Goal: Information Seeking & Learning: Learn about a topic

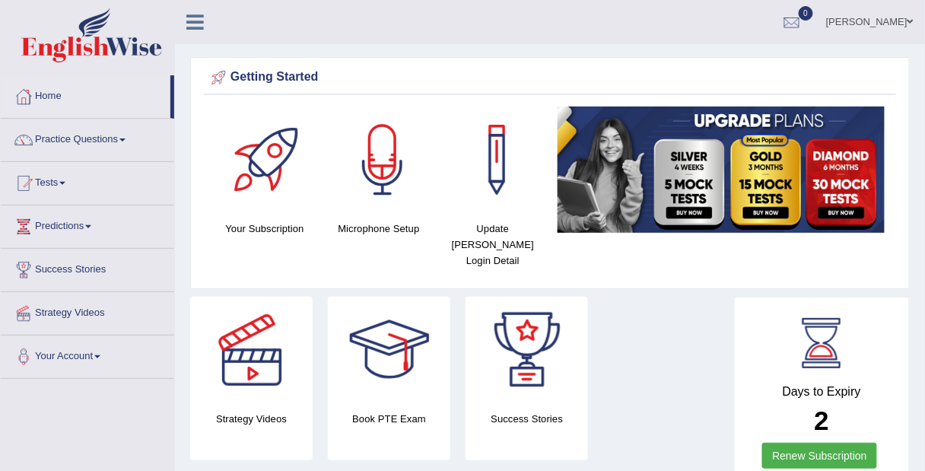
click at [65, 182] on span at bounding box center [62, 183] width 6 height 3
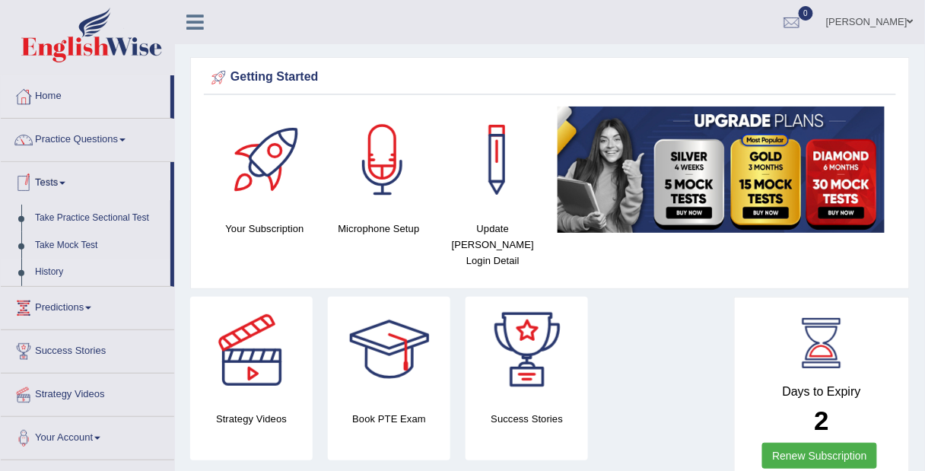
click at [55, 272] on link "History" at bounding box center [99, 272] width 142 height 27
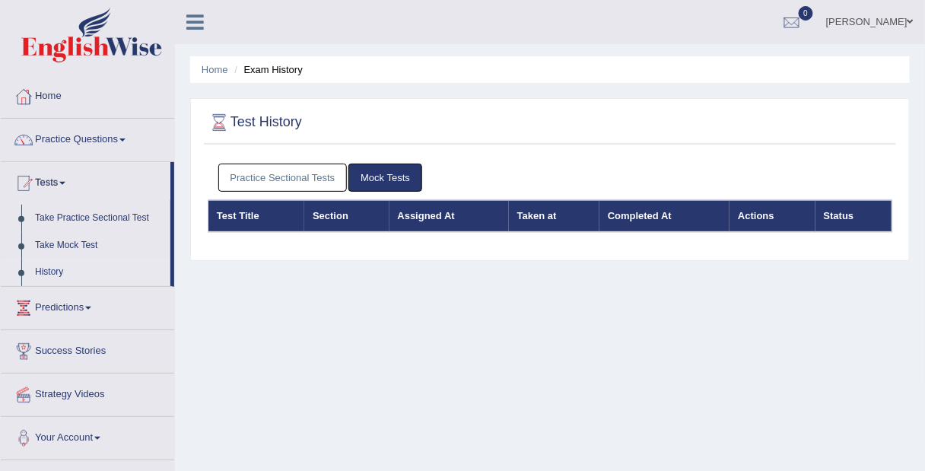
click at [396, 188] on link "Mock Tests" at bounding box center [385, 178] width 74 height 28
click at [388, 179] on link "Mock Tests" at bounding box center [385, 178] width 74 height 28
click at [287, 181] on link "Practice Sectional Tests" at bounding box center [282, 178] width 129 height 28
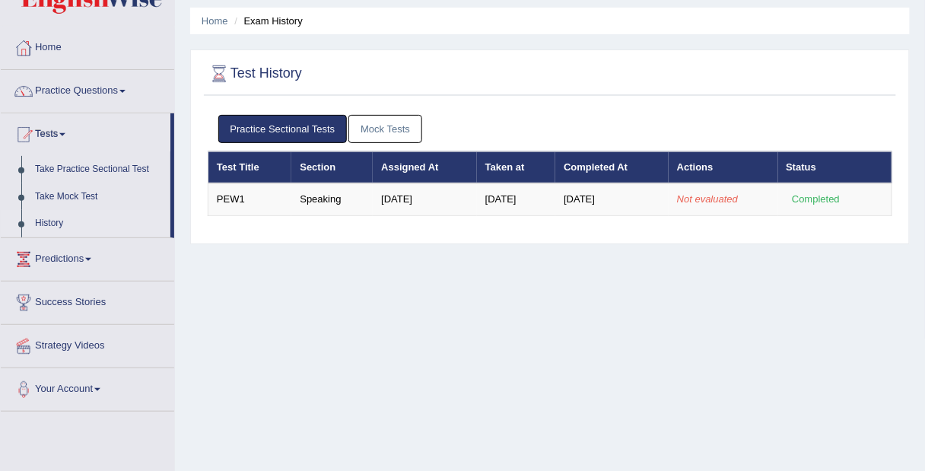
scroll to position [50, 0]
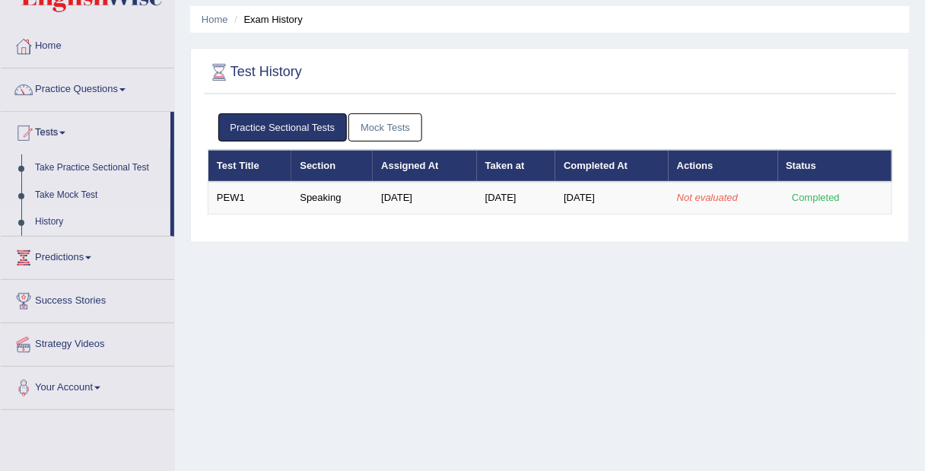
click at [33, 258] on div at bounding box center [23, 257] width 23 height 23
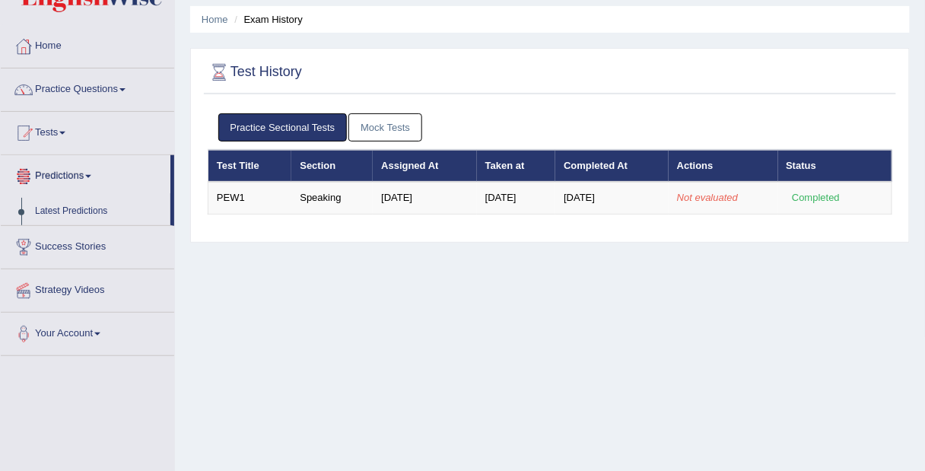
scroll to position [0, 0]
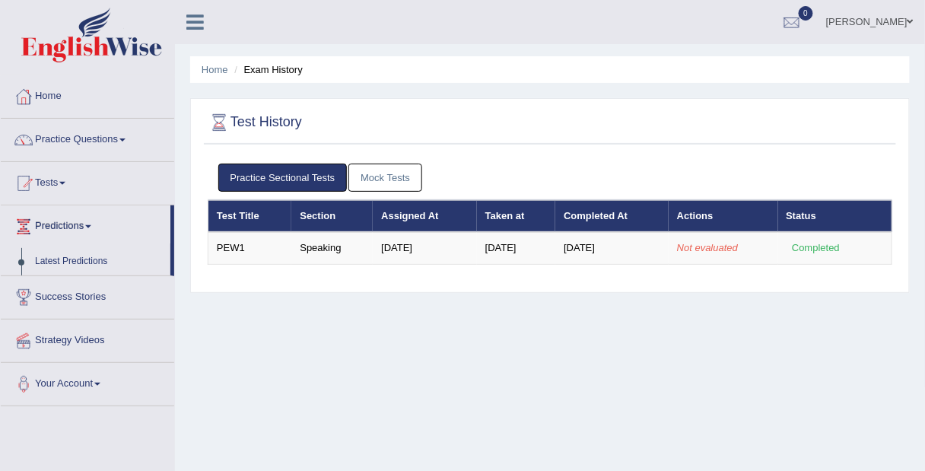
click at [52, 150] on link "Practice Questions" at bounding box center [87, 138] width 173 height 38
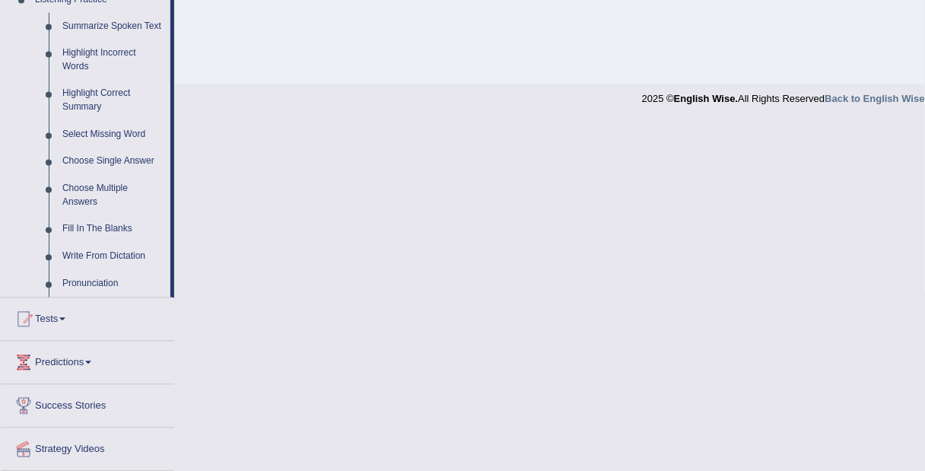
scroll to position [719, 0]
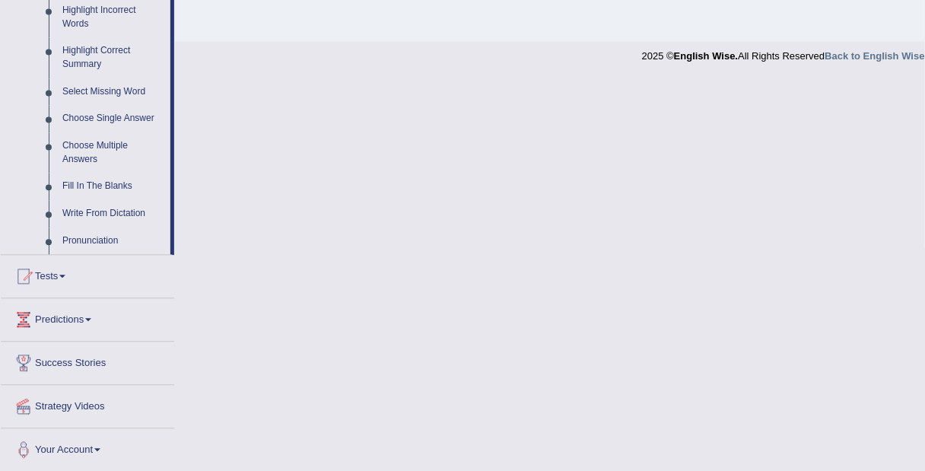
click at [30, 278] on div at bounding box center [23, 276] width 23 height 23
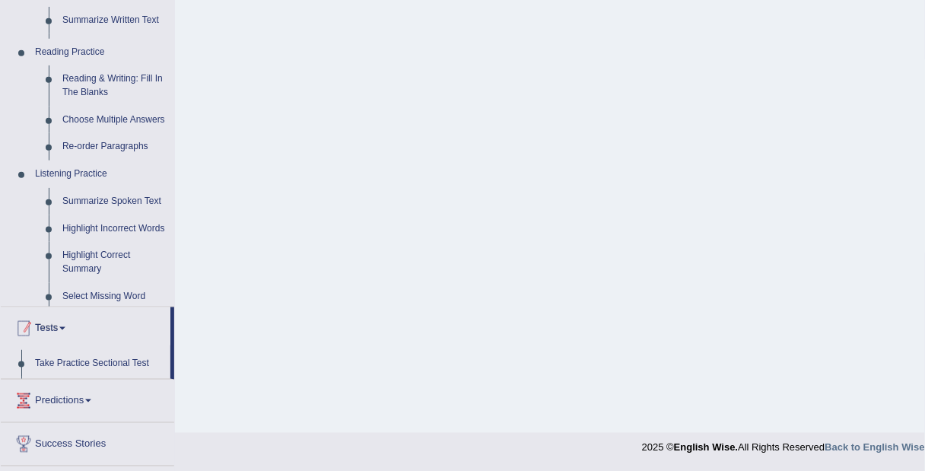
scroll to position [192, 0]
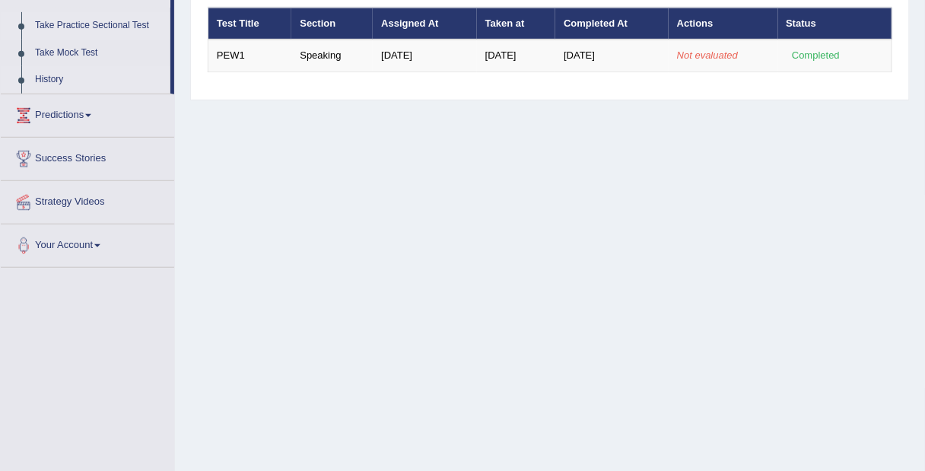
click at [52, 27] on link "Take Practice Sectional Test" at bounding box center [99, 25] width 142 height 27
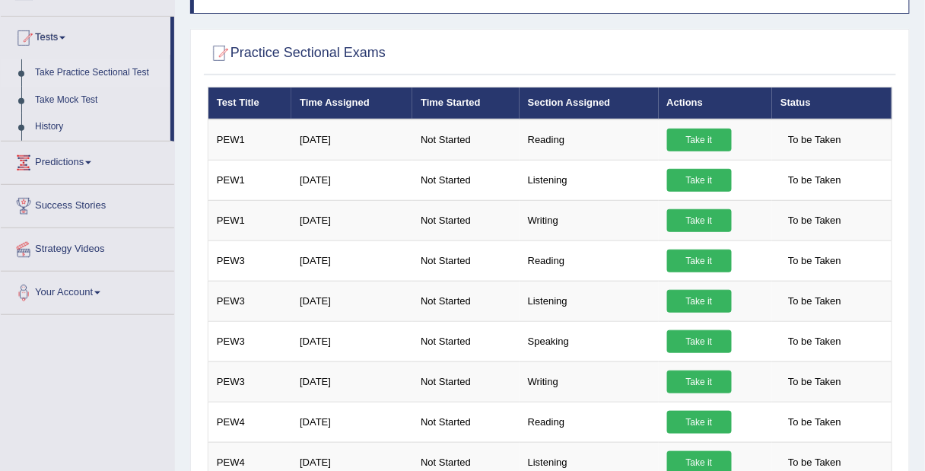
scroll to position [141, 0]
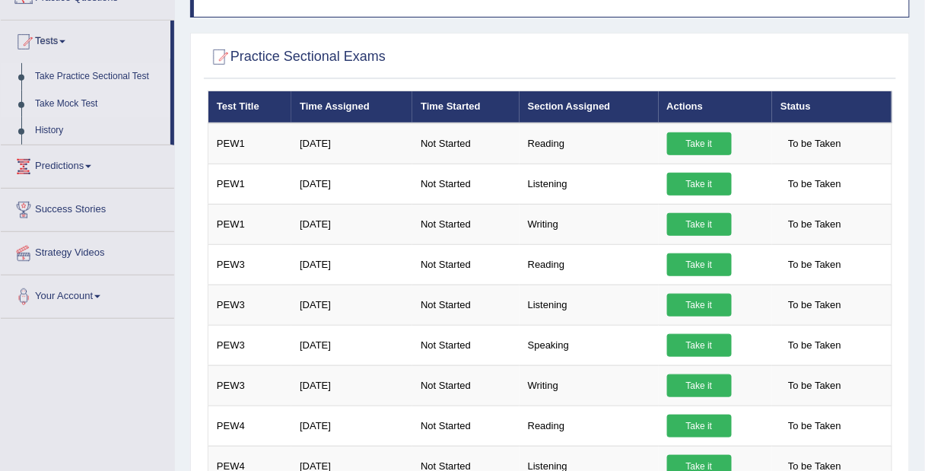
click at [51, 103] on link "Take Mock Test" at bounding box center [99, 104] width 142 height 27
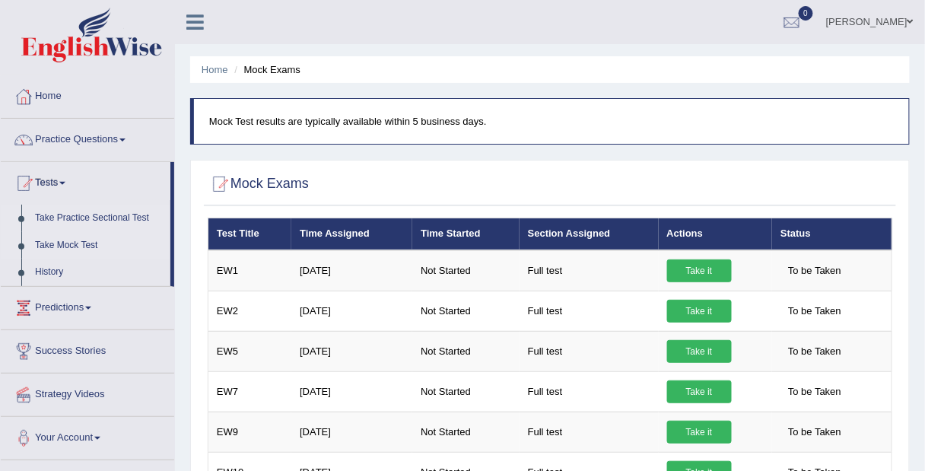
click at [49, 220] on link "Take Practice Sectional Test" at bounding box center [99, 218] width 142 height 27
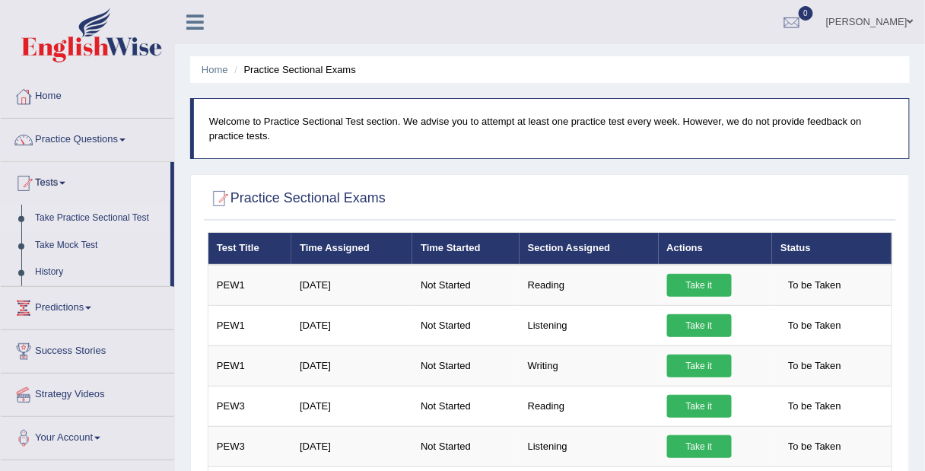
click at [52, 147] on link "Practice Questions" at bounding box center [87, 138] width 173 height 38
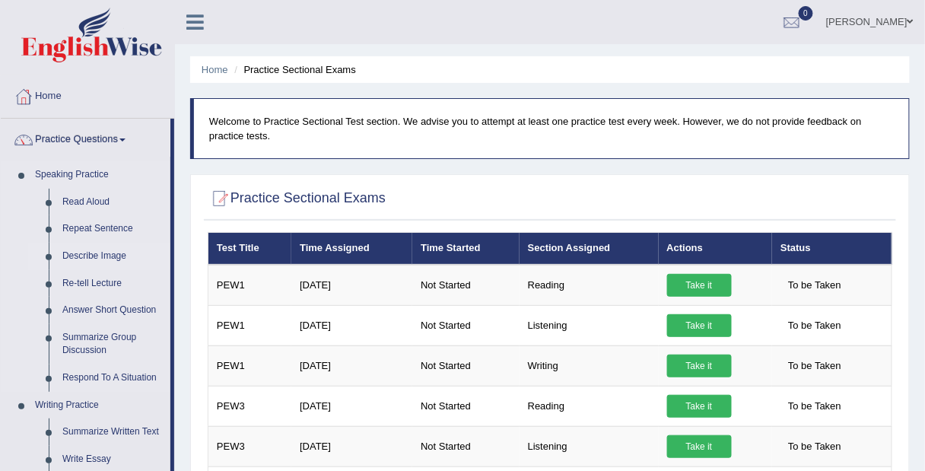
click at [75, 259] on link "Describe Image" at bounding box center [113, 256] width 115 height 27
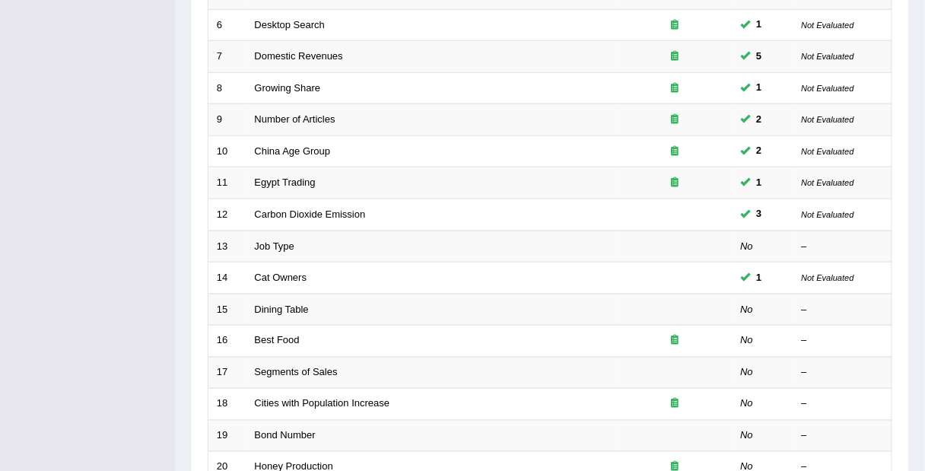
scroll to position [386, 0]
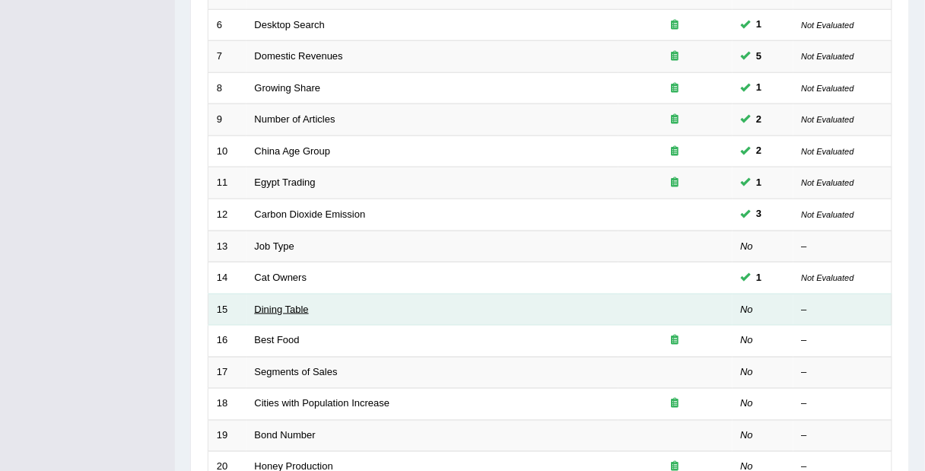
click at [280, 305] on link "Dining Table" at bounding box center [282, 308] width 54 height 11
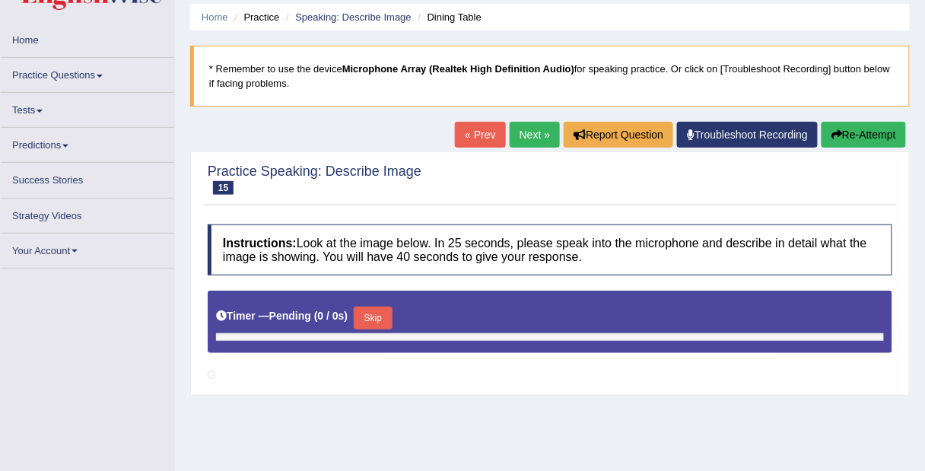
scroll to position [52, 0]
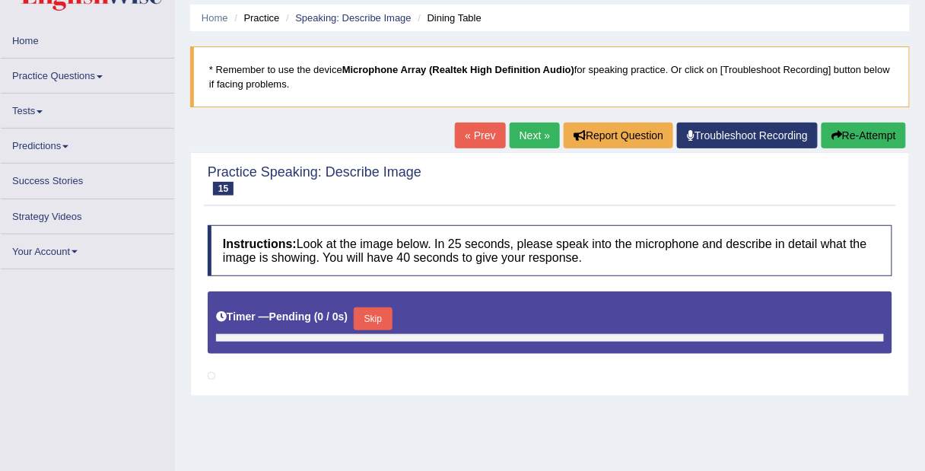
click at [479, 138] on link "« Prev" at bounding box center [480, 135] width 50 height 26
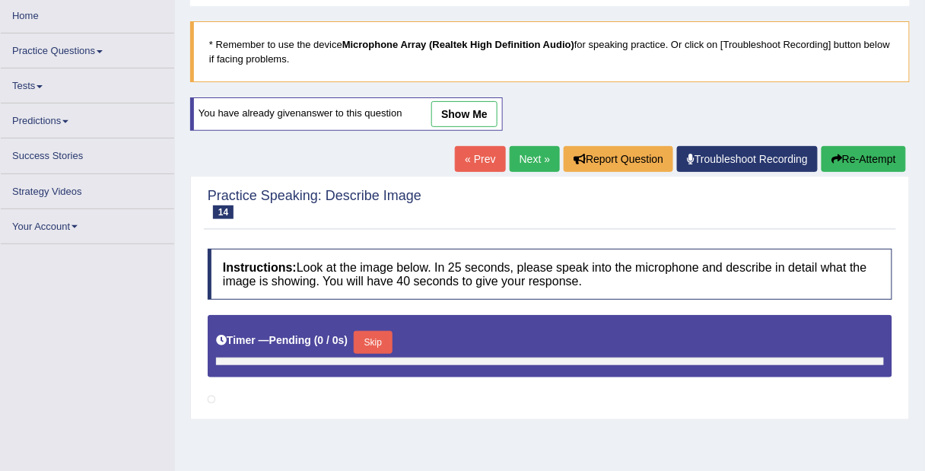
scroll to position [78, 0]
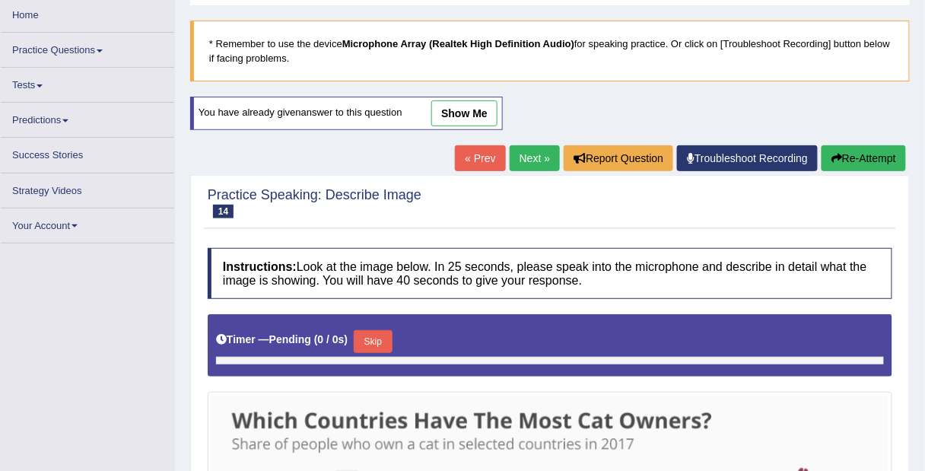
click at [535, 164] on link "Next »" at bounding box center [535, 158] width 50 height 26
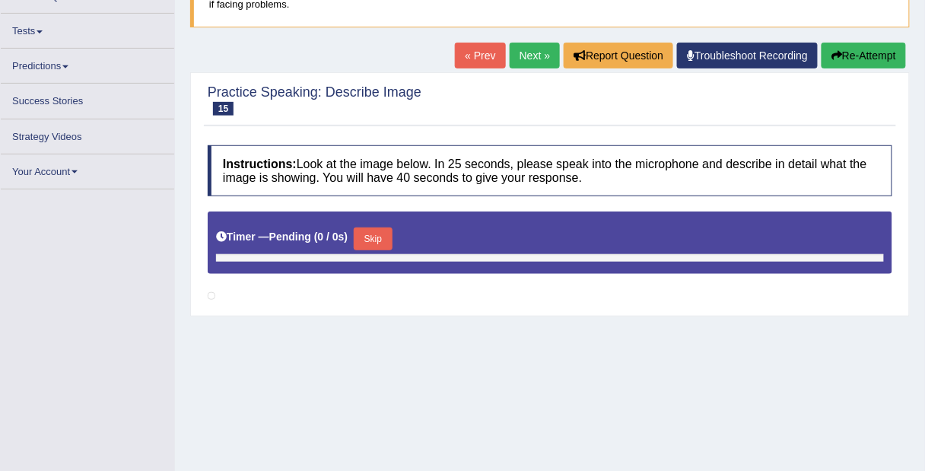
scroll to position [129, 0]
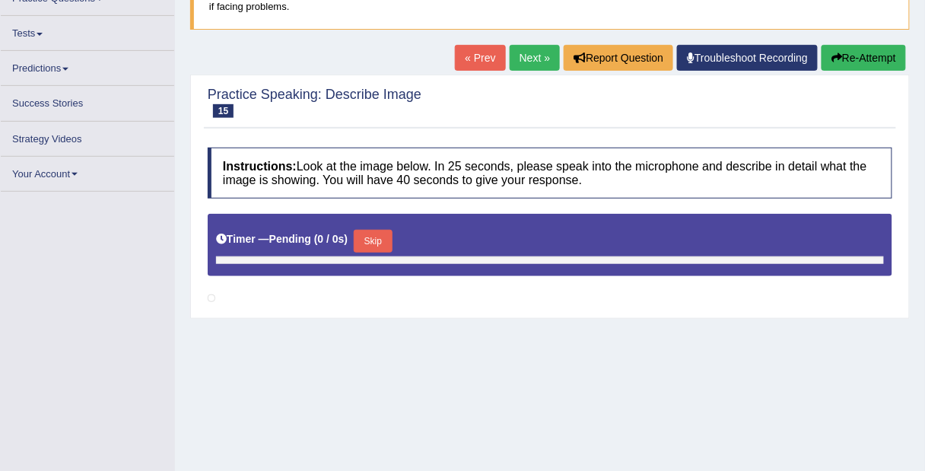
click at [462, 61] on link "« Prev" at bounding box center [480, 58] width 50 height 26
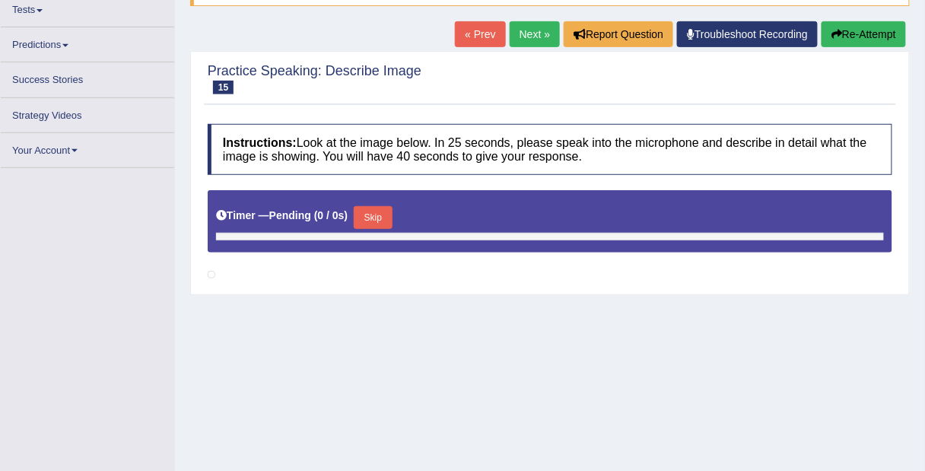
scroll to position [0, 0]
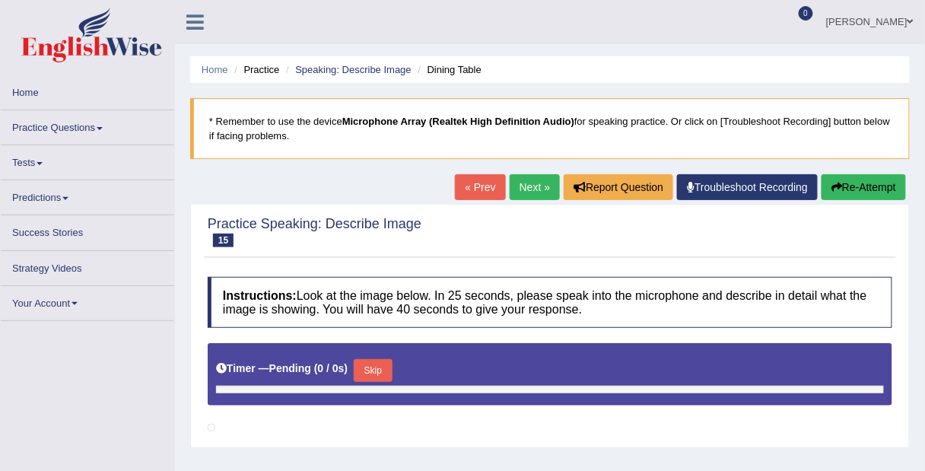
click at [538, 190] on link "Next »" at bounding box center [535, 187] width 50 height 26
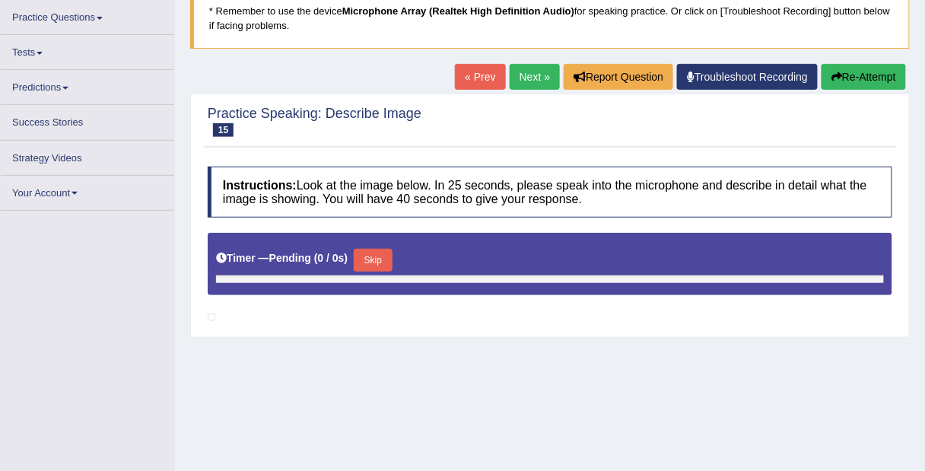
scroll to position [103, 0]
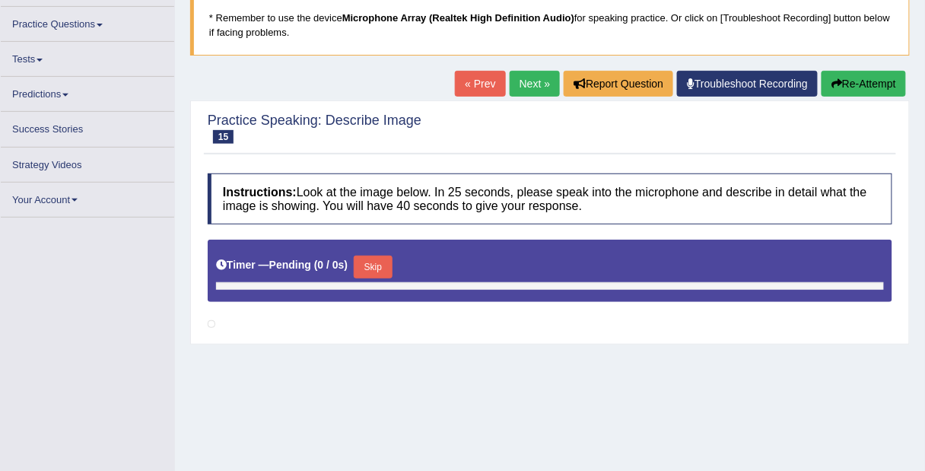
click at [526, 80] on link "Next »" at bounding box center [535, 84] width 50 height 26
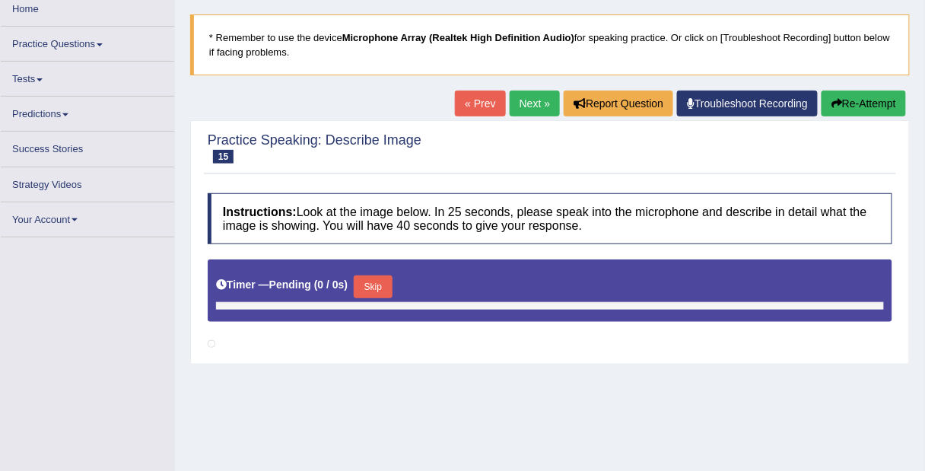
scroll to position [72, 0]
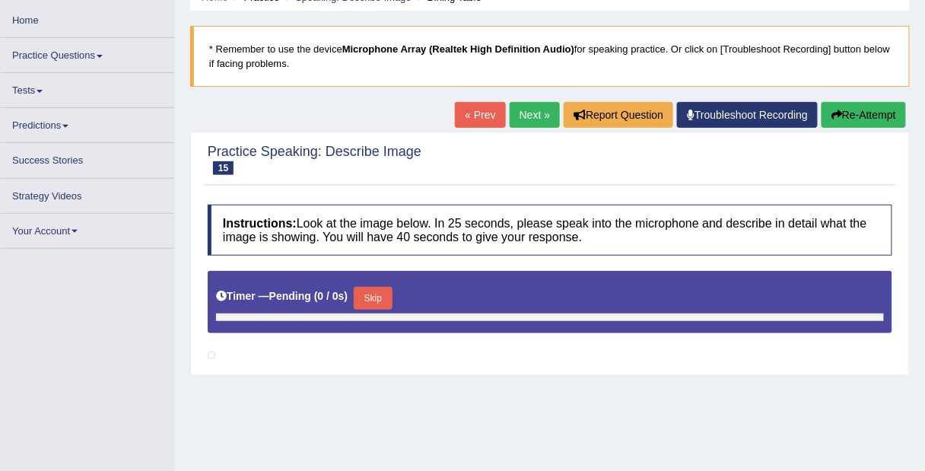
click at [531, 115] on link "Next »" at bounding box center [535, 115] width 50 height 26
click at [531, 111] on link "Next »" at bounding box center [535, 115] width 50 height 26
click at [523, 113] on link "Next »" at bounding box center [535, 115] width 50 height 26
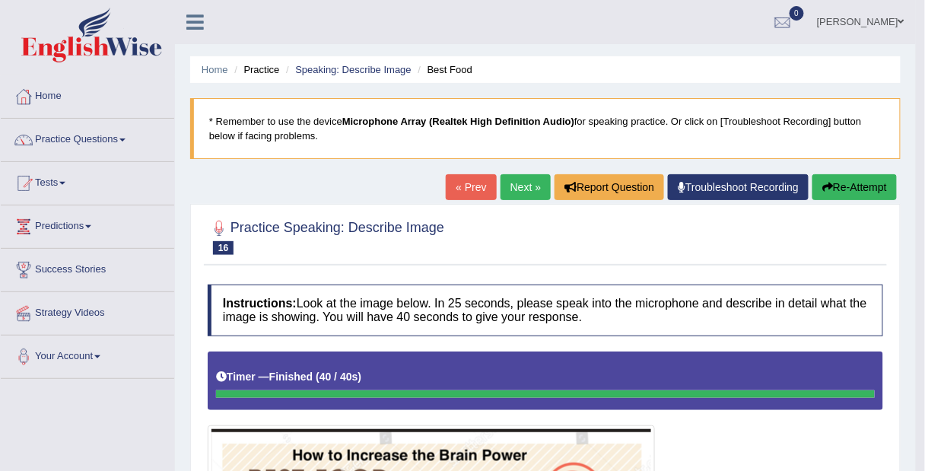
click at [516, 176] on link "Next »" at bounding box center [525, 187] width 50 height 26
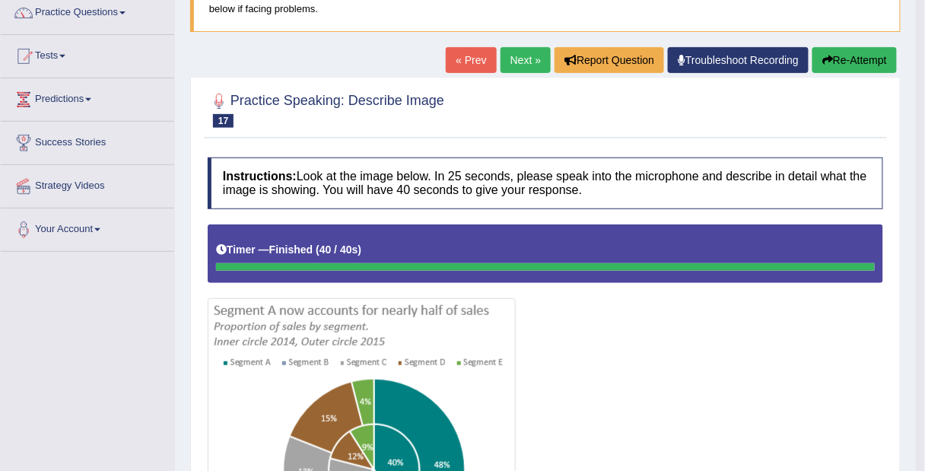
scroll to position [124, 0]
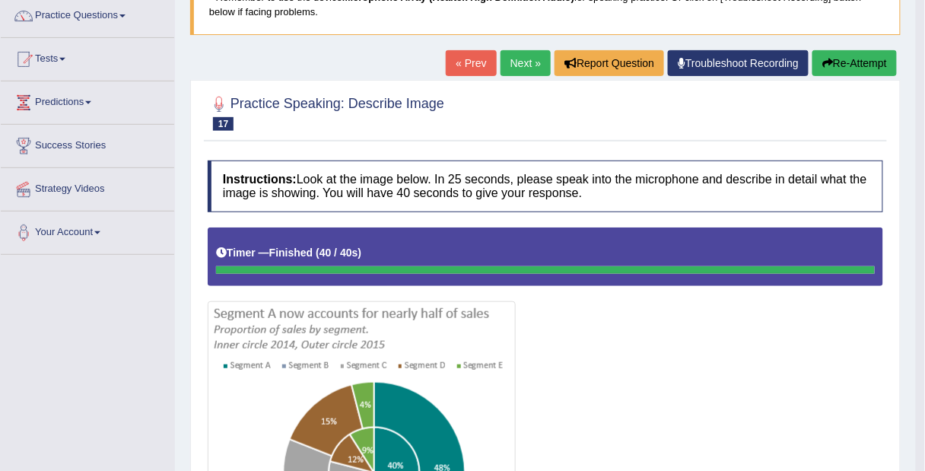
click at [846, 71] on button "Re-Attempt" at bounding box center [854, 63] width 84 height 26
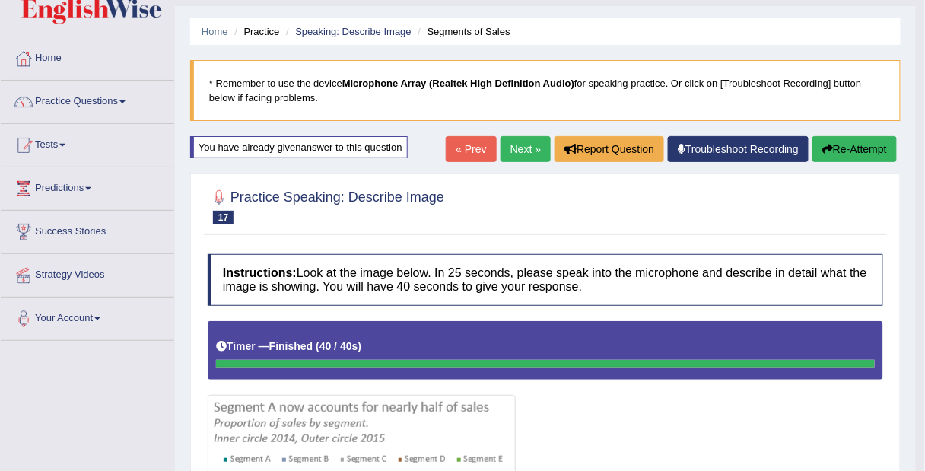
scroll to position [37, 0]
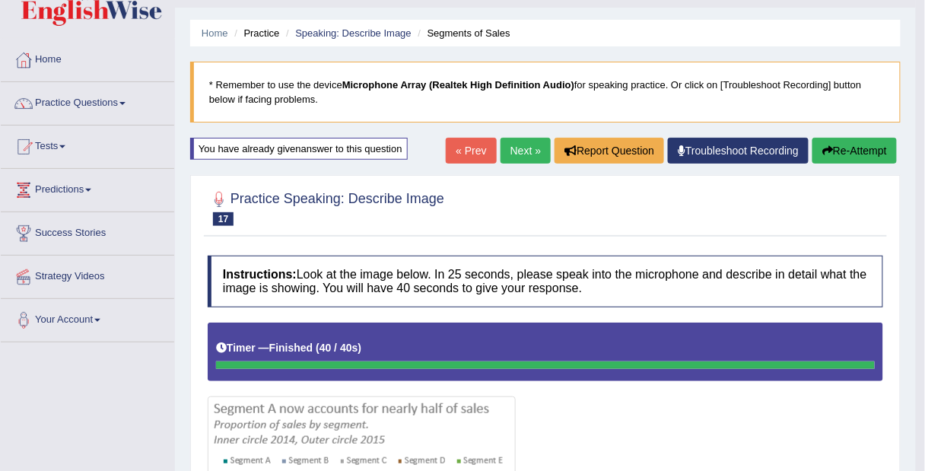
click at [859, 145] on button "Re-Attempt" at bounding box center [854, 151] width 84 height 26
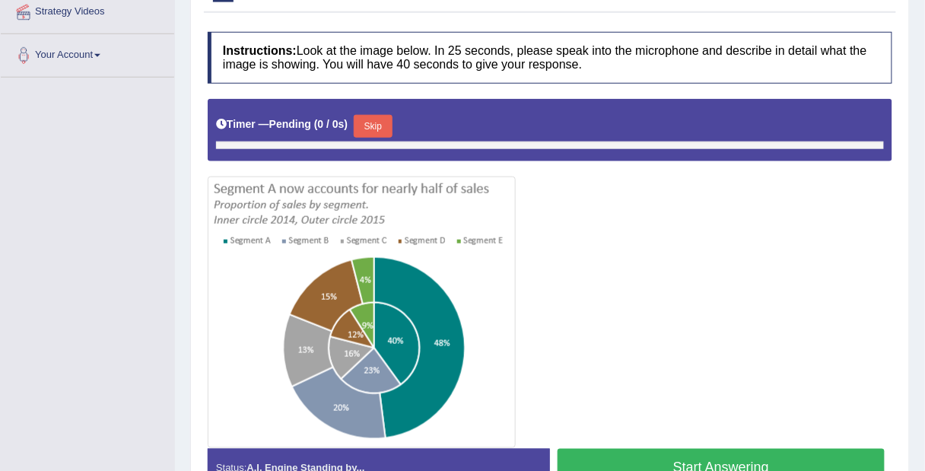
scroll to position [390, 0]
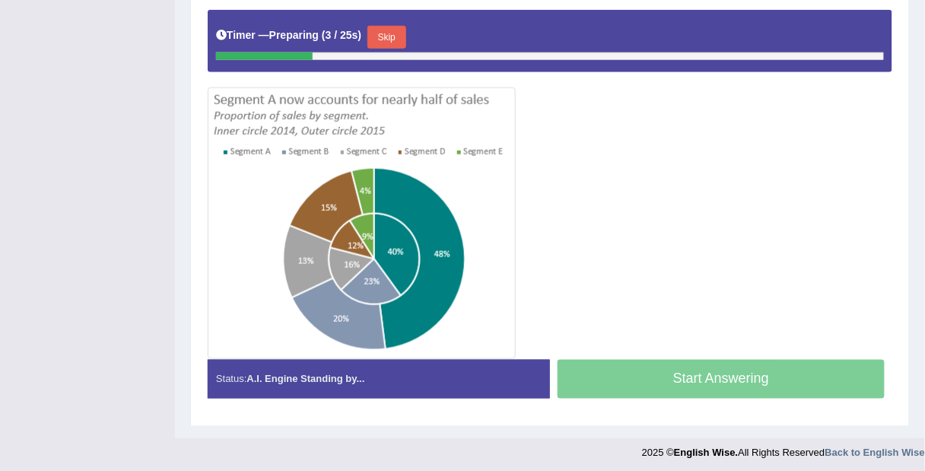
click at [386, 28] on button "Skip" at bounding box center [386, 37] width 38 height 23
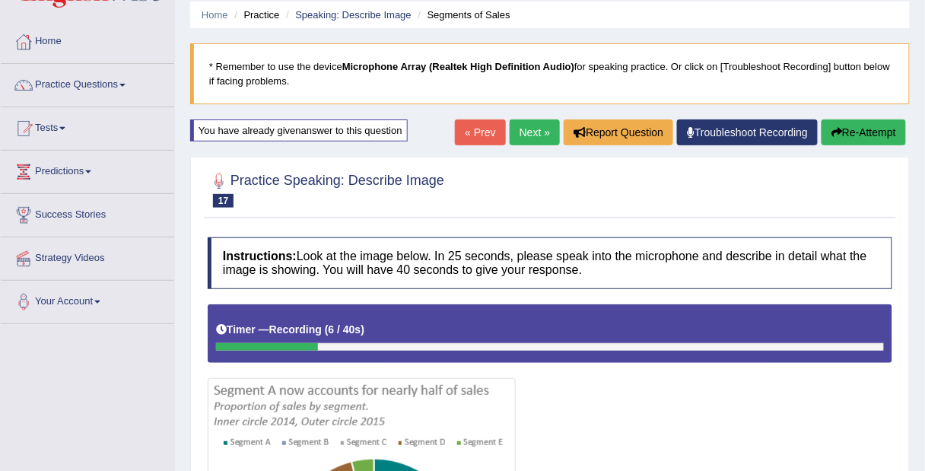
scroll to position [54, 0]
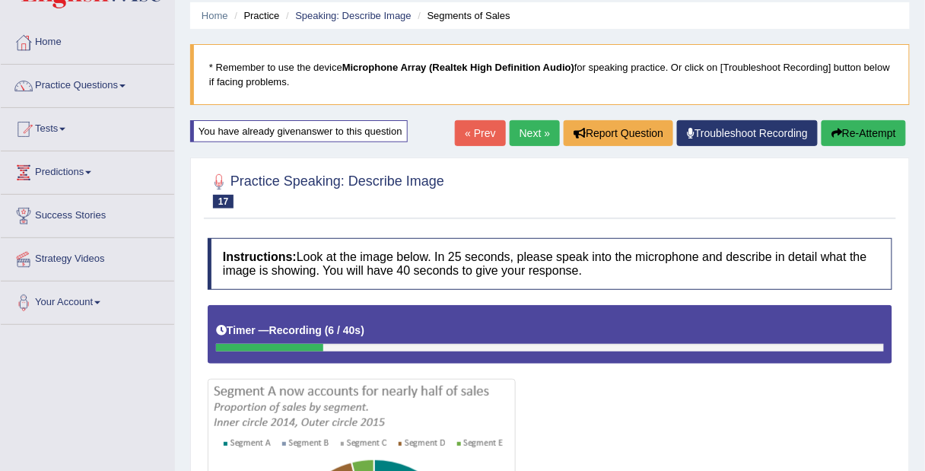
click at [837, 131] on icon "button" at bounding box center [836, 133] width 11 height 11
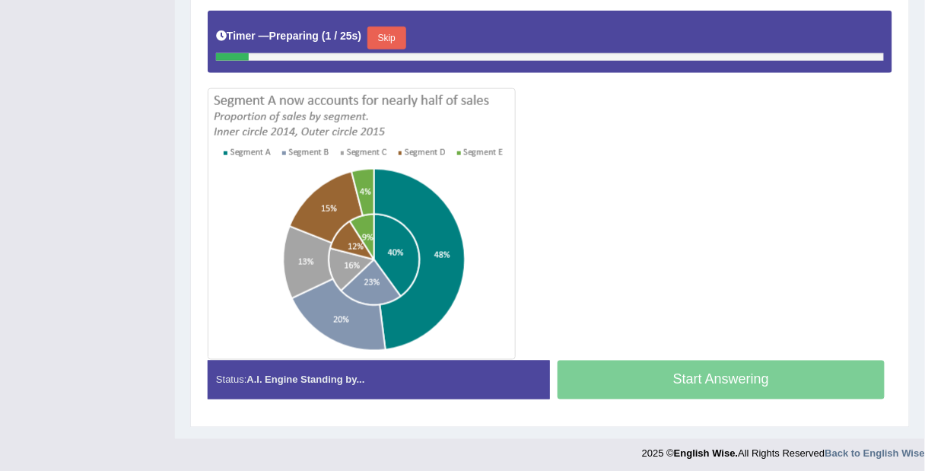
click at [388, 33] on button "Skip" at bounding box center [386, 38] width 38 height 23
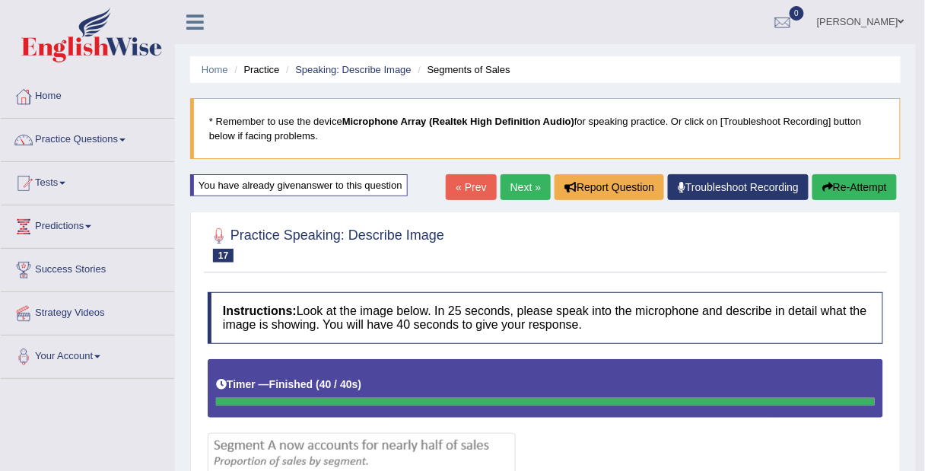
click at [868, 183] on button "Re-Attempt" at bounding box center [854, 187] width 84 height 26
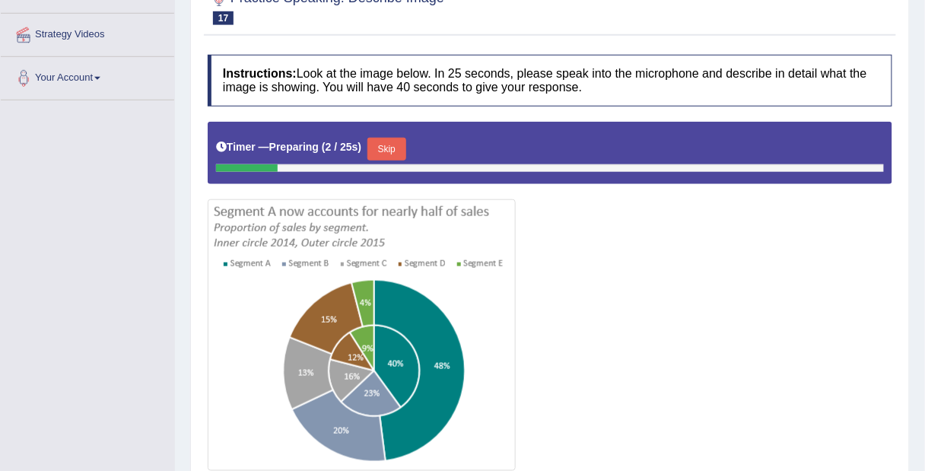
scroll to position [278, 0]
click at [392, 143] on button "Skip" at bounding box center [386, 149] width 38 height 23
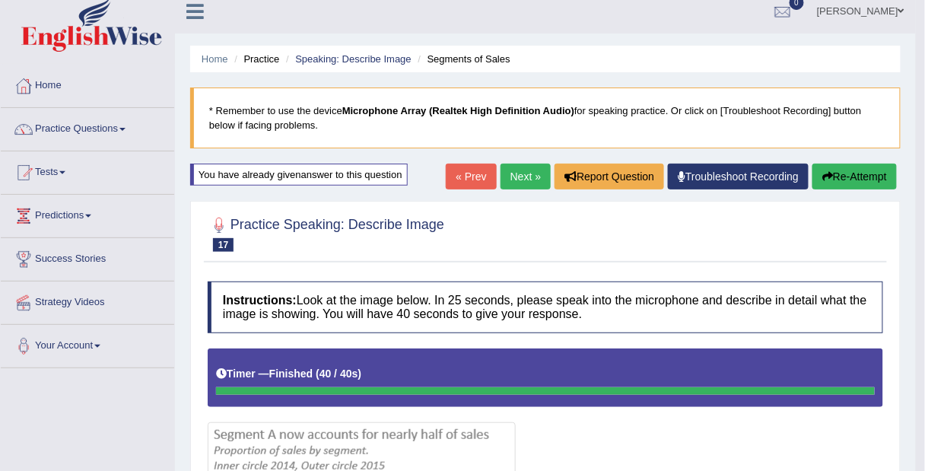
scroll to position [0, 0]
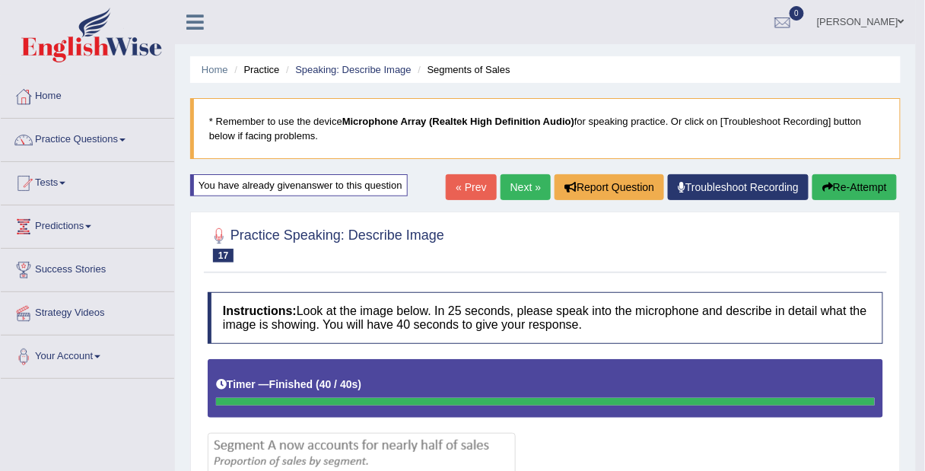
click at [524, 190] on link "Next »" at bounding box center [525, 187] width 50 height 26
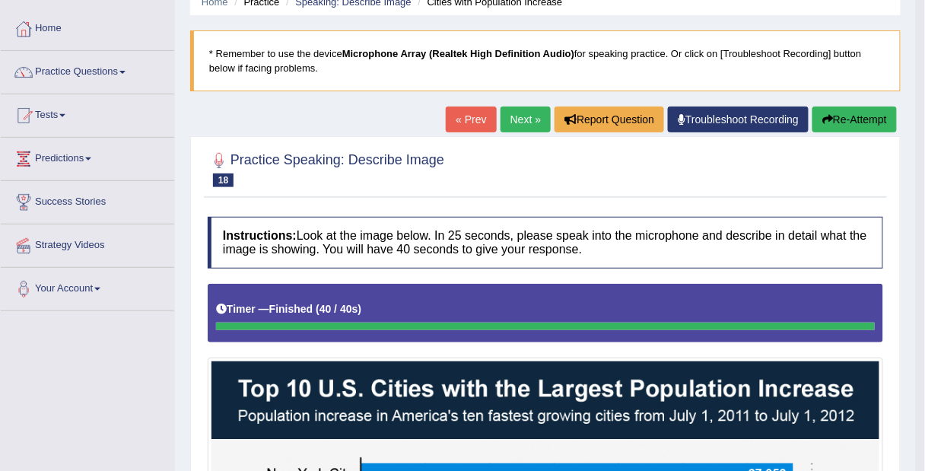
scroll to position [66, 0]
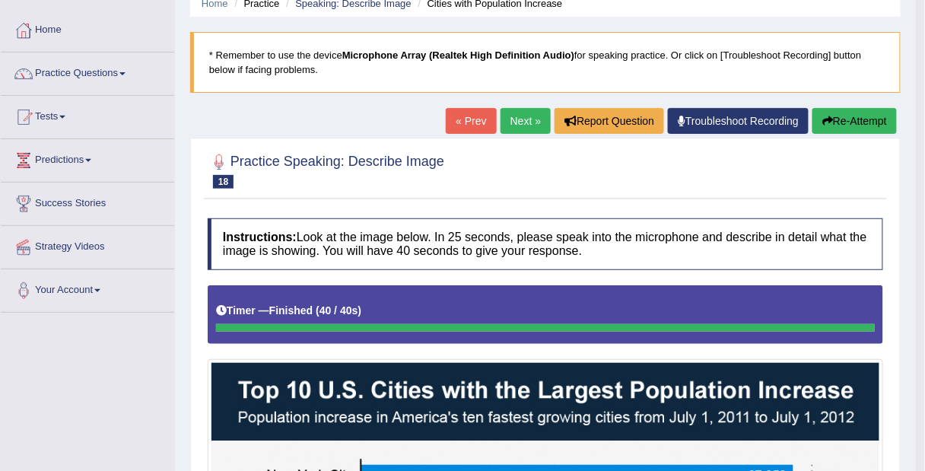
click at [857, 113] on button "Re-Attempt" at bounding box center [854, 121] width 84 height 26
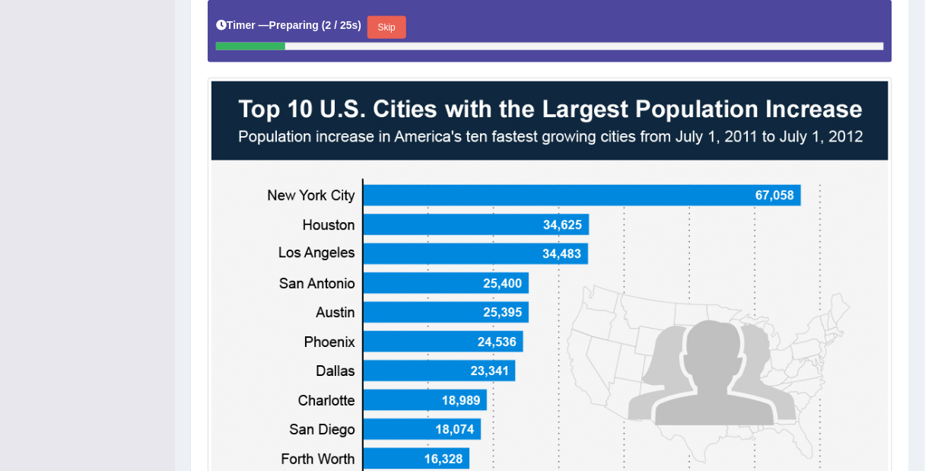
click at [395, 21] on button "Skip" at bounding box center [386, 27] width 38 height 23
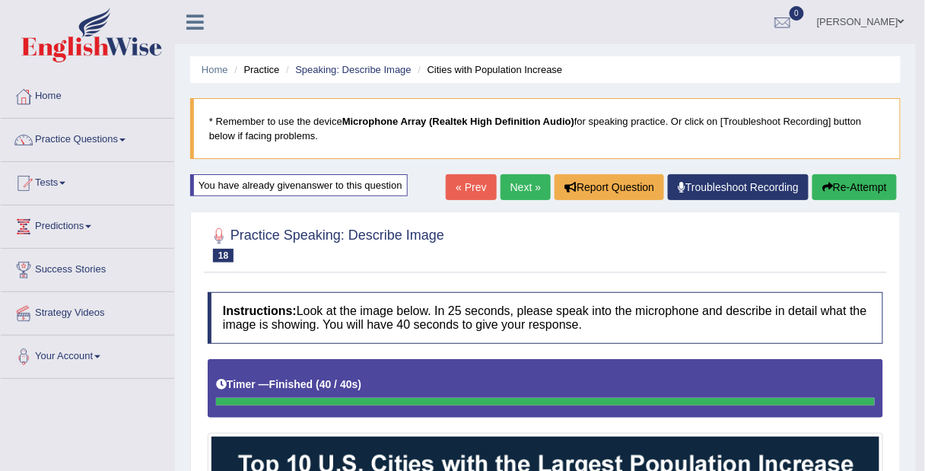
click at [516, 193] on link "Next »" at bounding box center [525, 187] width 50 height 26
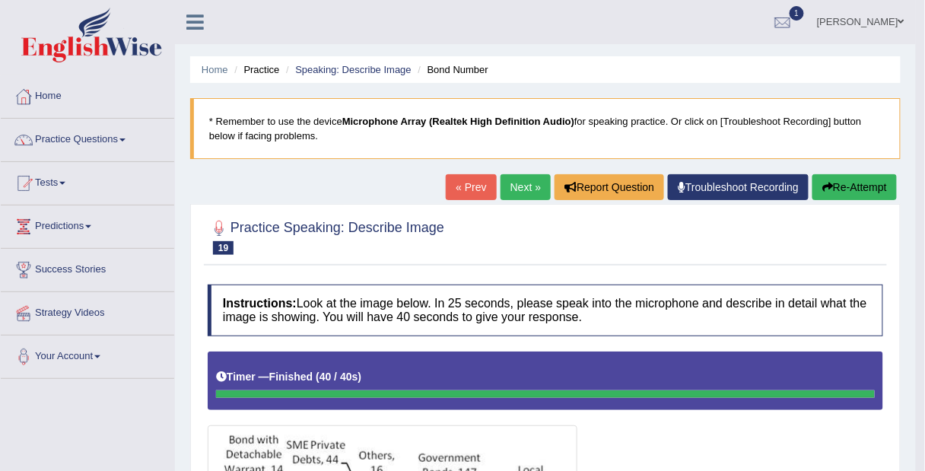
click at [844, 189] on button "Re-Attempt" at bounding box center [854, 187] width 84 height 26
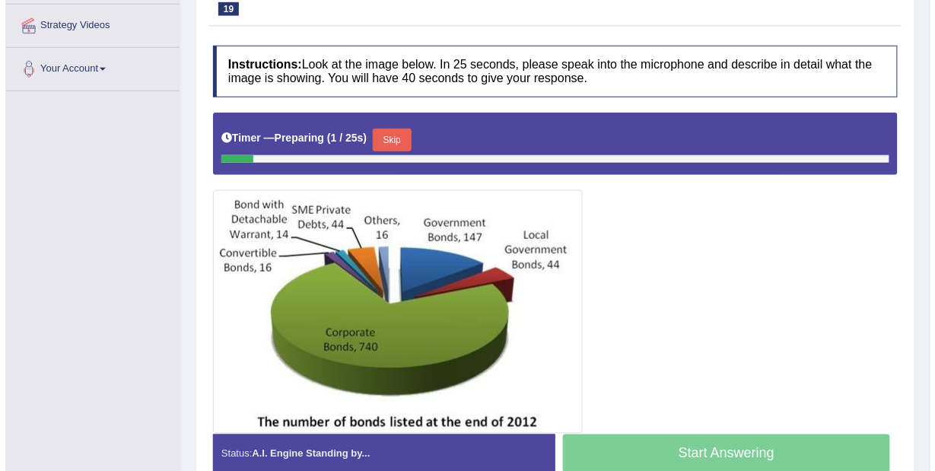
scroll to position [289, 0]
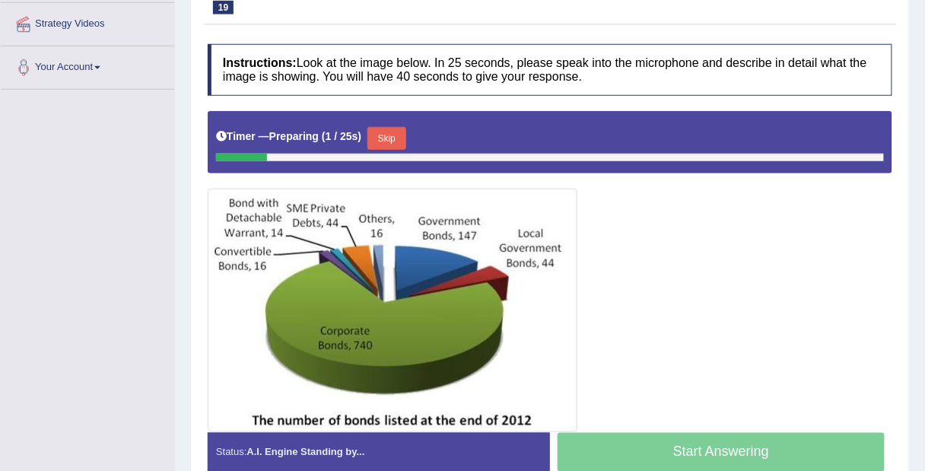
click at [392, 131] on button "Skip" at bounding box center [386, 138] width 38 height 23
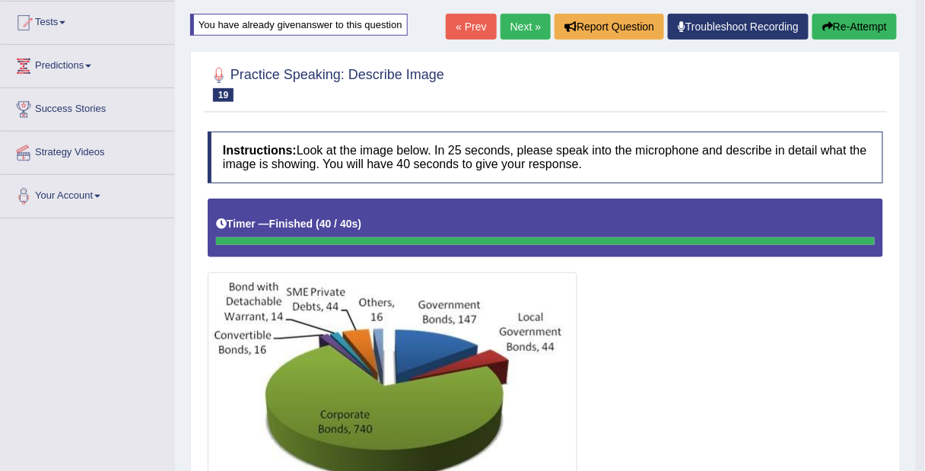
scroll to position [0, 0]
